Goal: Transaction & Acquisition: Purchase product/service

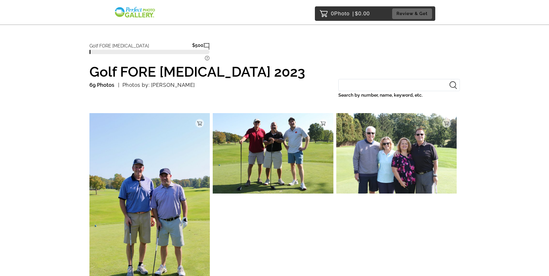
click at [144, 124] on img at bounding box center [149, 203] width 121 height 181
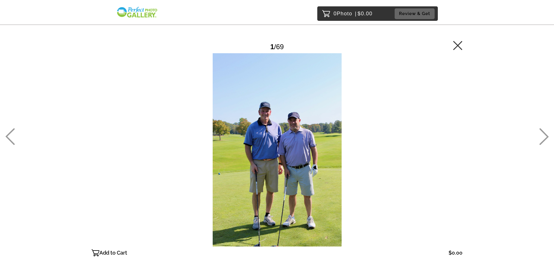
click at [457, 45] on icon at bounding box center [457, 45] width 9 height 9
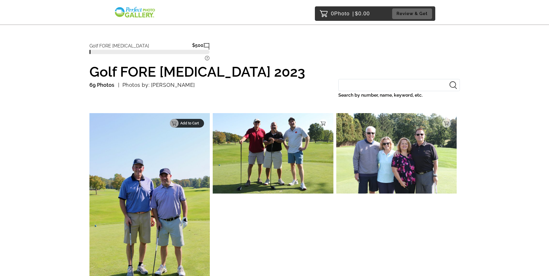
click at [199, 123] on p "Add to Cart" at bounding box center [190, 123] width 20 height 4
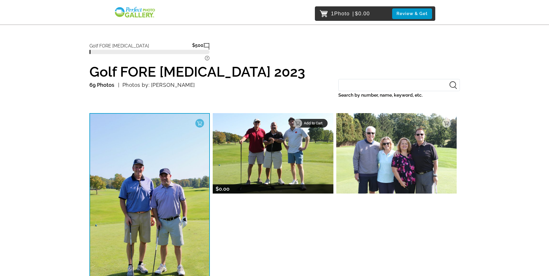
click at [324, 123] on p "Add to Cart" at bounding box center [314, 123] width 20 height 4
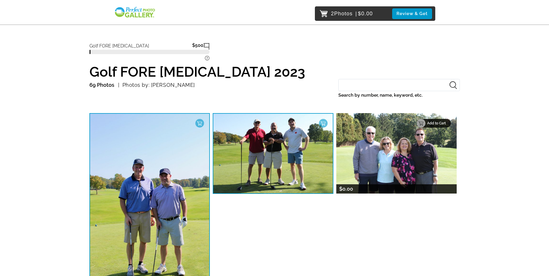
click at [445, 121] on p "Add to Cart" at bounding box center [437, 123] width 20 height 4
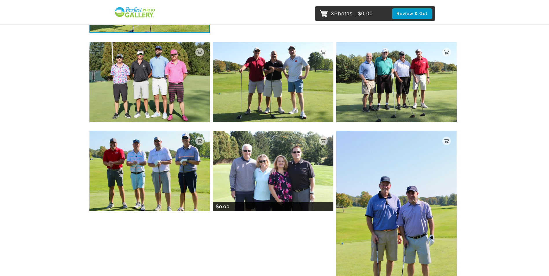
scroll to position [29, 0]
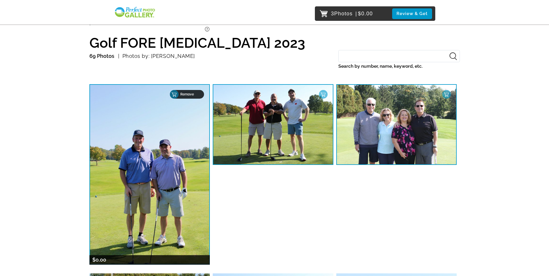
click at [200, 94] on p "Remove" at bounding box center [190, 94] width 20 height 4
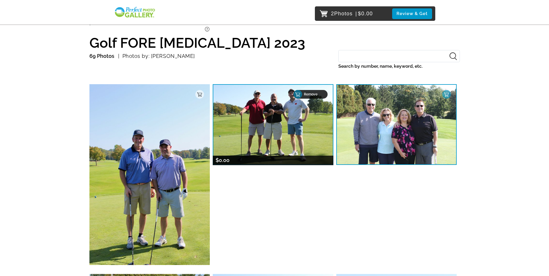
click at [322, 95] on p "Remove" at bounding box center [314, 94] width 20 height 4
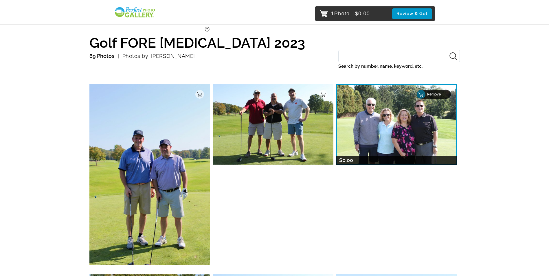
click at [441, 95] on p "Remove" at bounding box center [437, 94] width 20 height 4
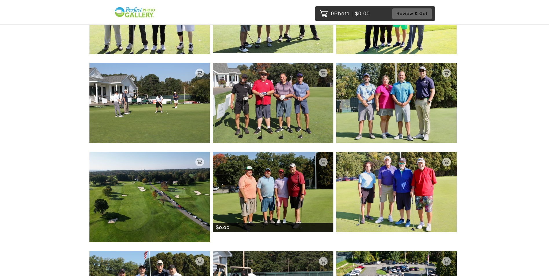
scroll to position [1454, 0]
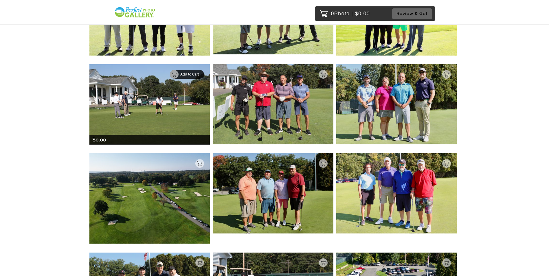
click at [200, 76] on p "Add to Cart" at bounding box center [190, 74] width 20 height 4
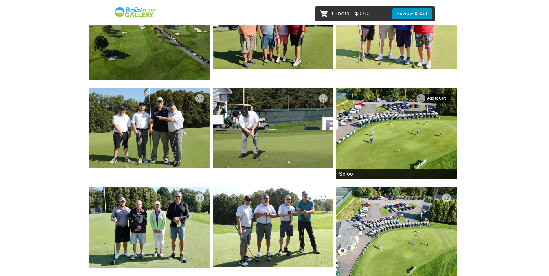
scroll to position [1628, 0]
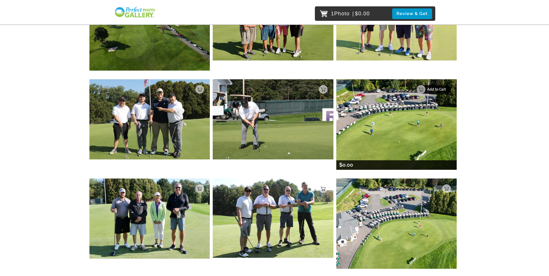
click at [448, 87] on p "Add to Cart" at bounding box center [437, 89] width 20 height 4
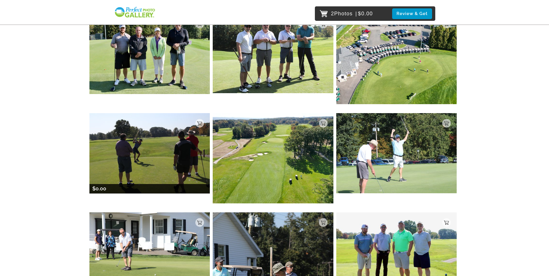
scroll to position [1802, 0]
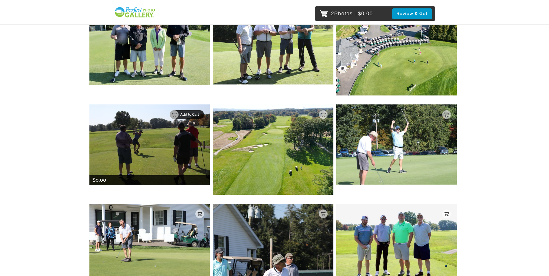
click at [200, 116] on p "Add to Cart" at bounding box center [190, 115] width 20 height 4
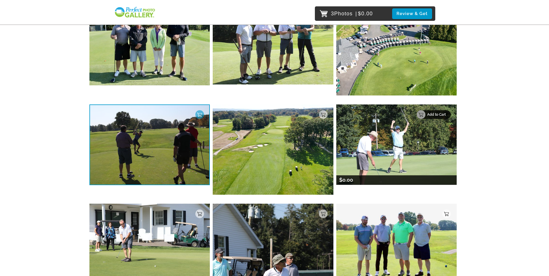
click at [449, 116] on div "Add to Cart" at bounding box center [434, 114] width 34 height 9
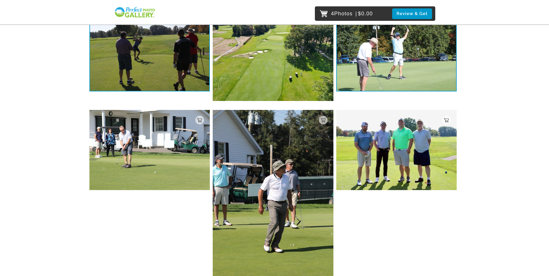
scroll to position [1917, 0]
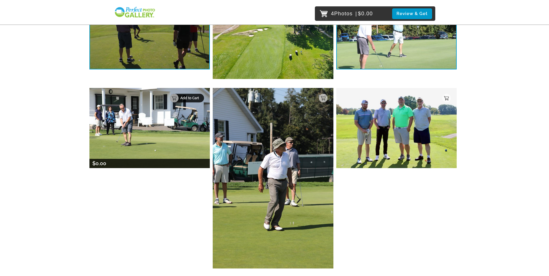
click at [199, 96] on p "Add to Cart" at bounding box center [190, 98] width 20 height 4
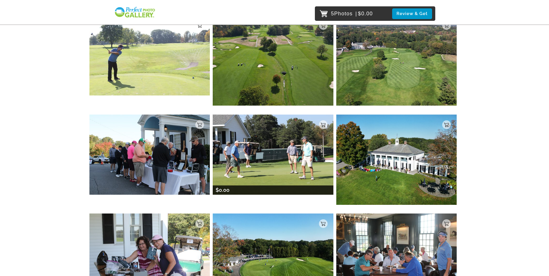
scroll to position [2317, 0]
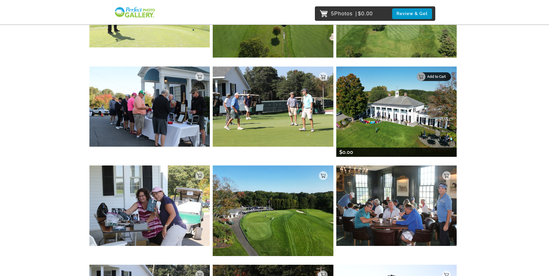
click at [448, 77] on div "Add to Cart" at bounding box center [434, 76] width 34 height 9
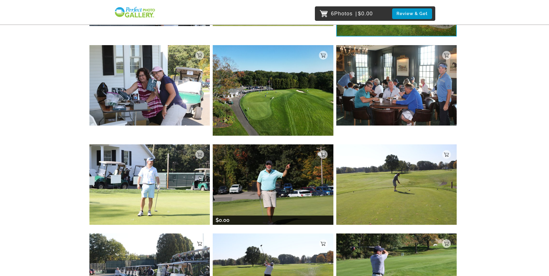
scroll to position [2548, 0]
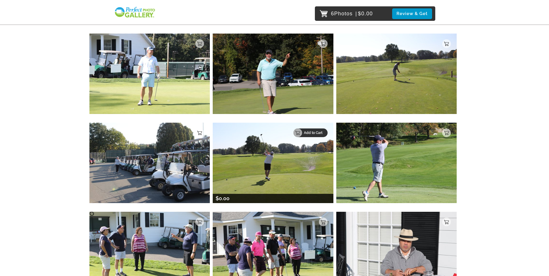
click at [324, 134] on div "Add to Cart" at bounding box center [311, 133] width 34 height 9
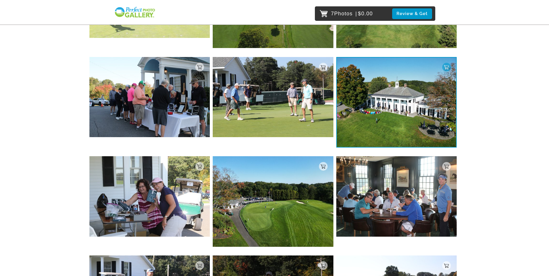
scroll to position [2293, 0]
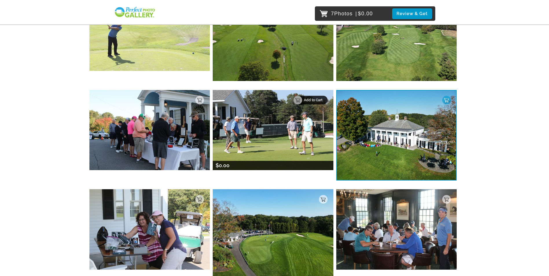
click at [321, 101] on p "Add to Cart" at bounding box center [314, 100] width 20 height 4
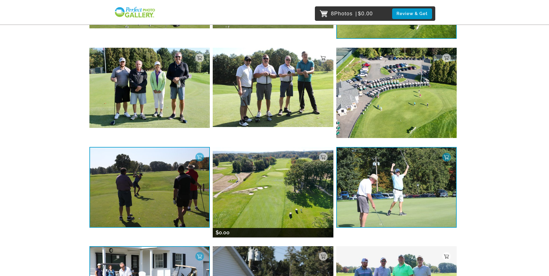
scroll to position [1714, 0]
